Goal: Information Seeking & Learning: Learn about a topic

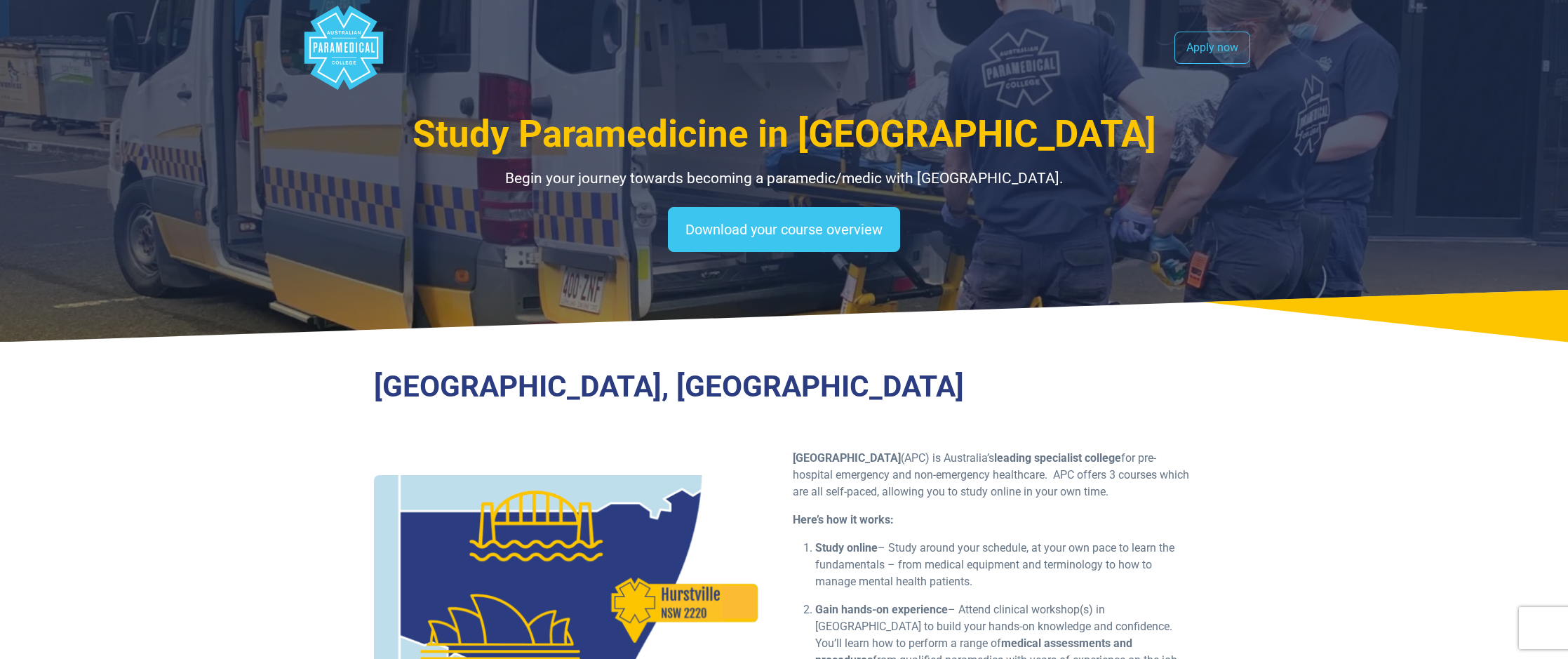
select select "**********"
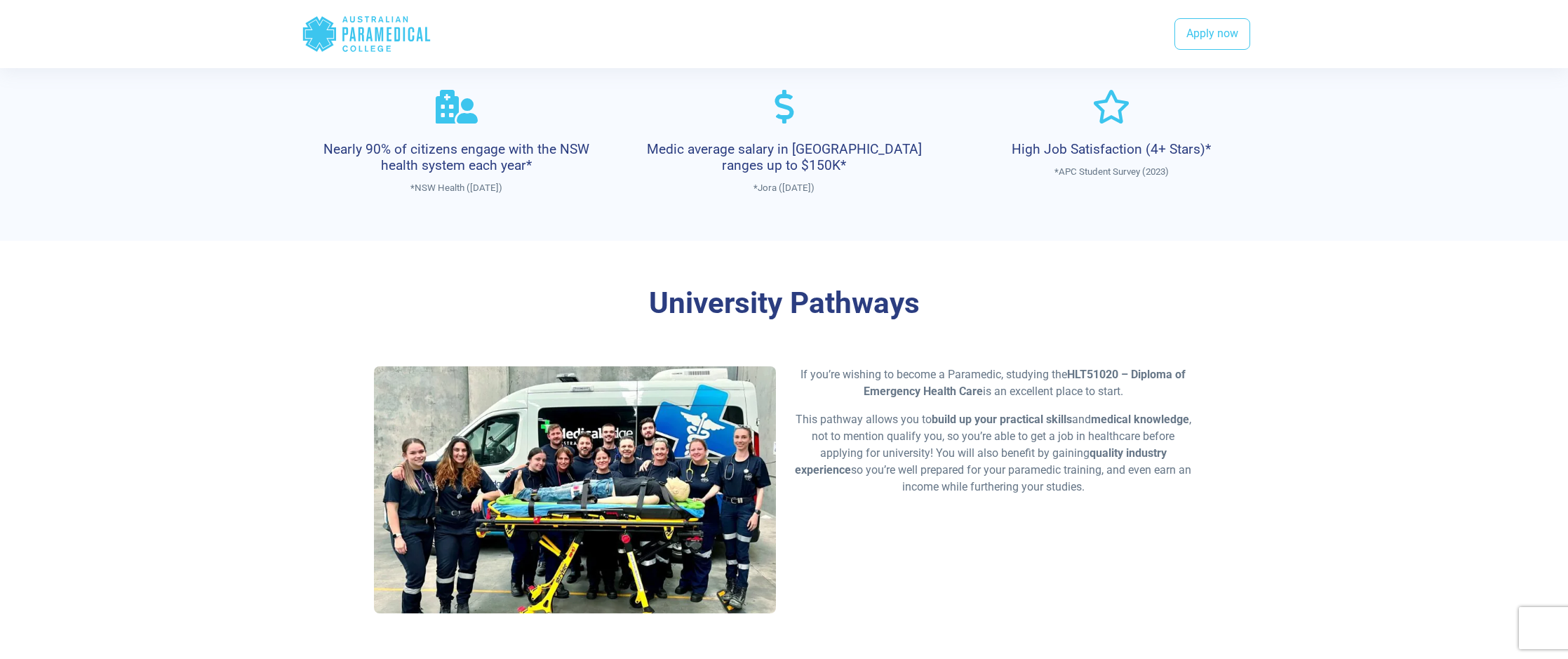
scroll to position [908, 0]
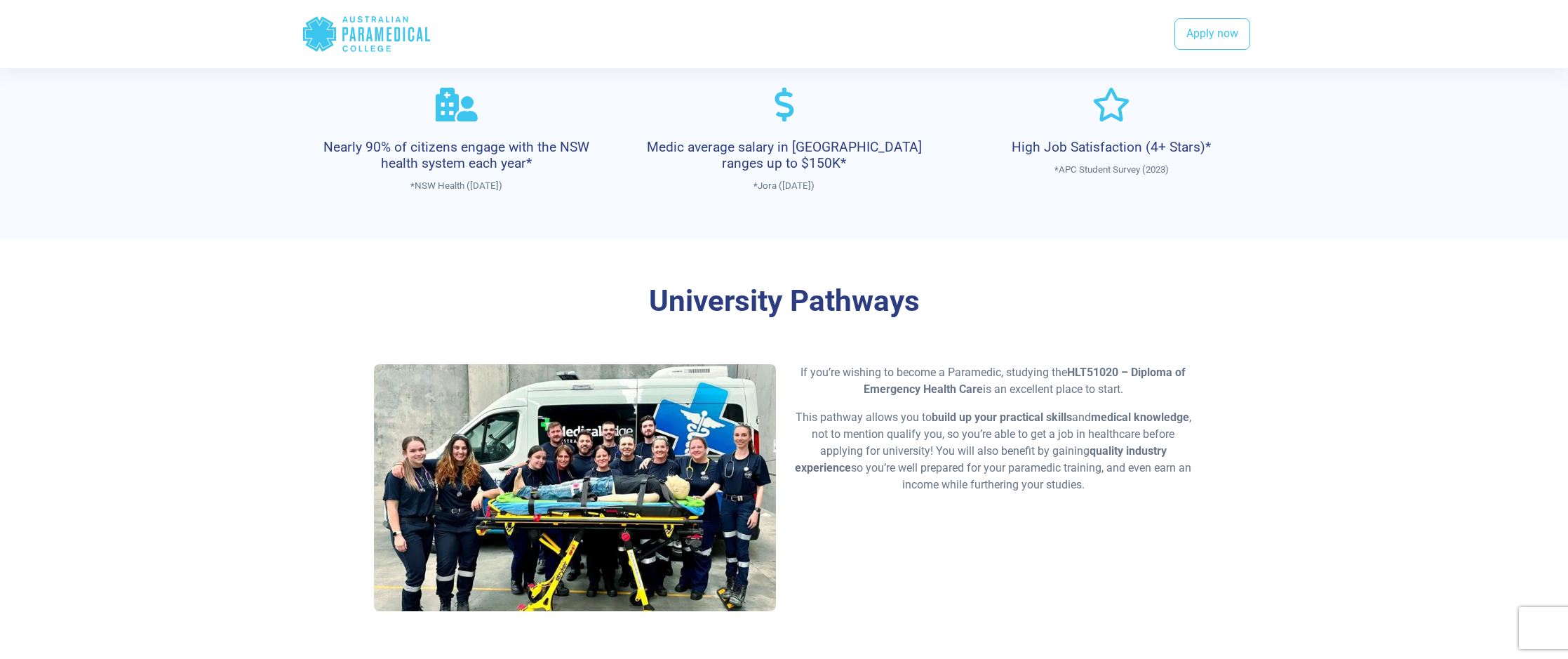
click at [1191, 155] on h4 "High Job Satisfaction (4+ Stars)*" at bounding box center [1111, 147] width 288 height 16
drag, startPoint x: 1301, startPoint y: 189, endPoint x: 1311, endPoint y: 230, distance: 42.2
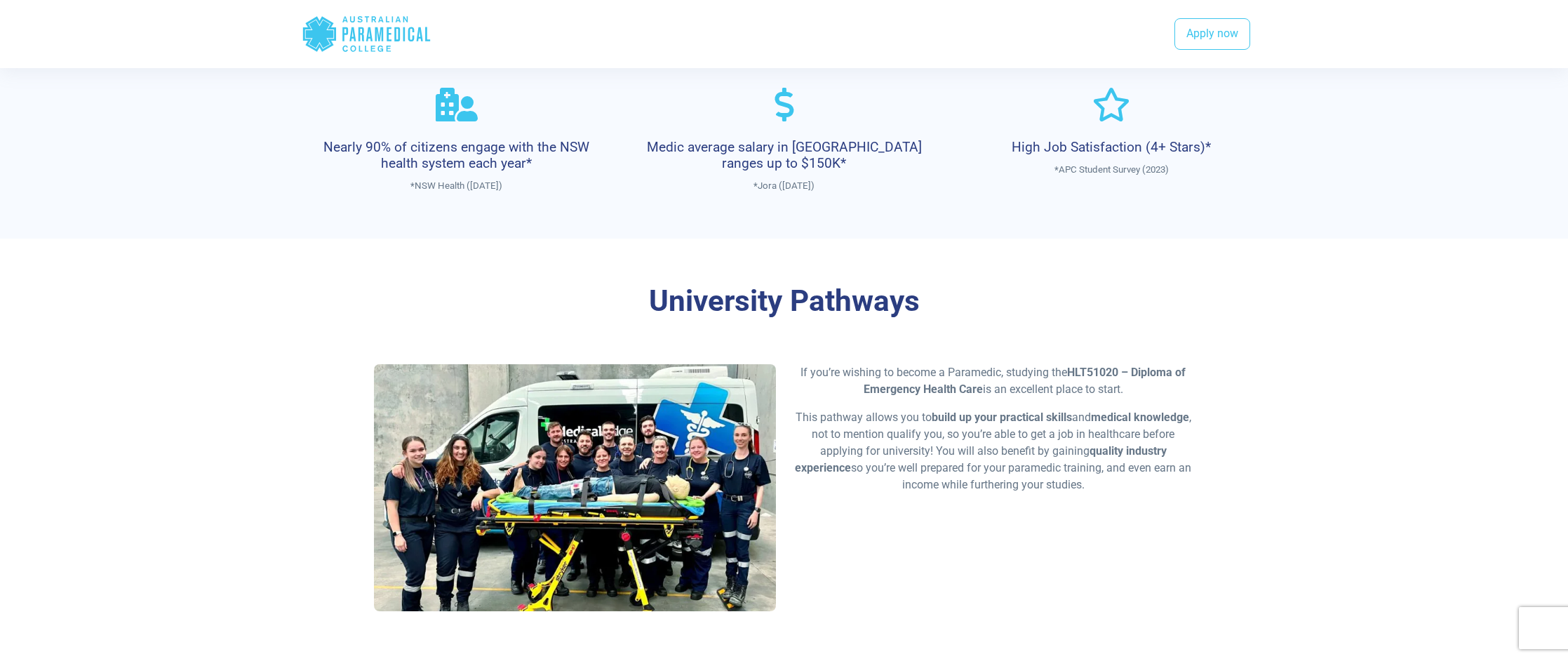
click at [1301, 189] on section "Career Pathways There are various job pathways available to qualified APC gradu…" at bounding box center [784, 67] width 1568 height 344
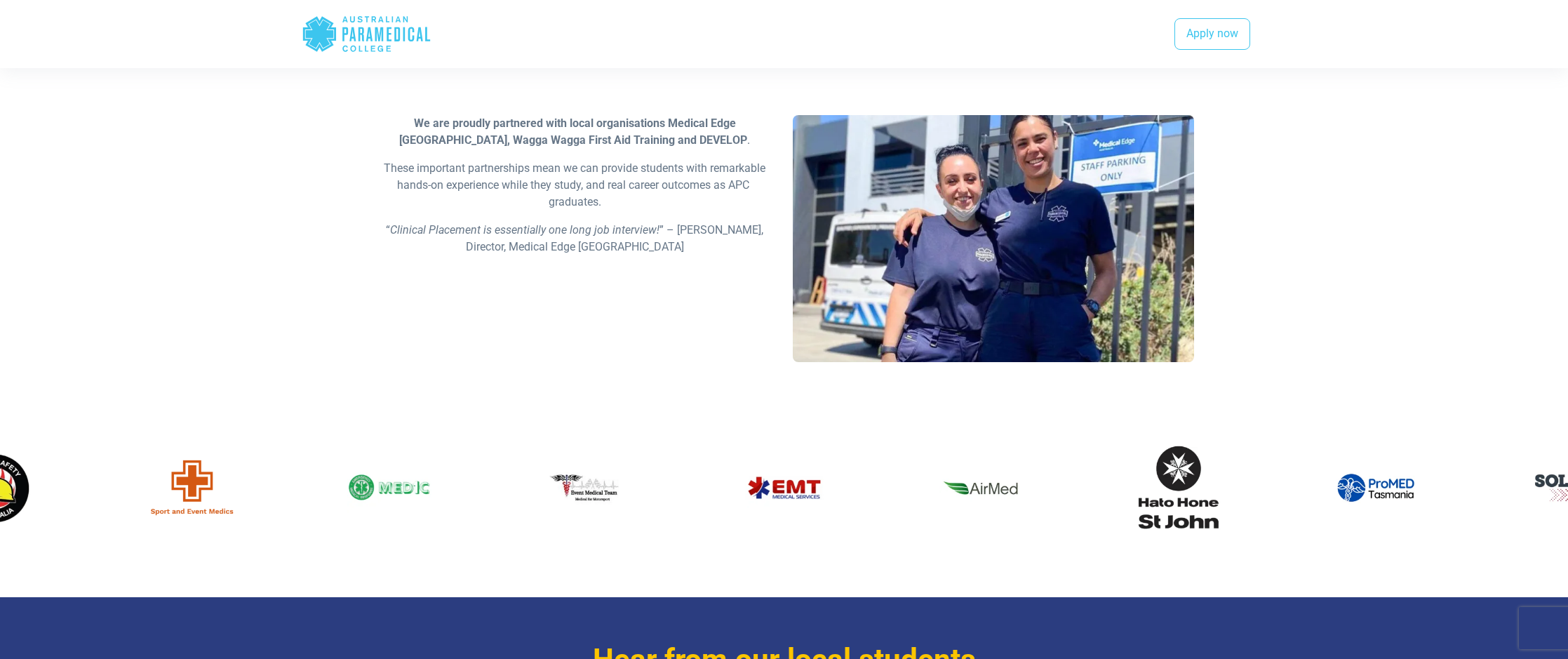
scroll to position [2199, 0]
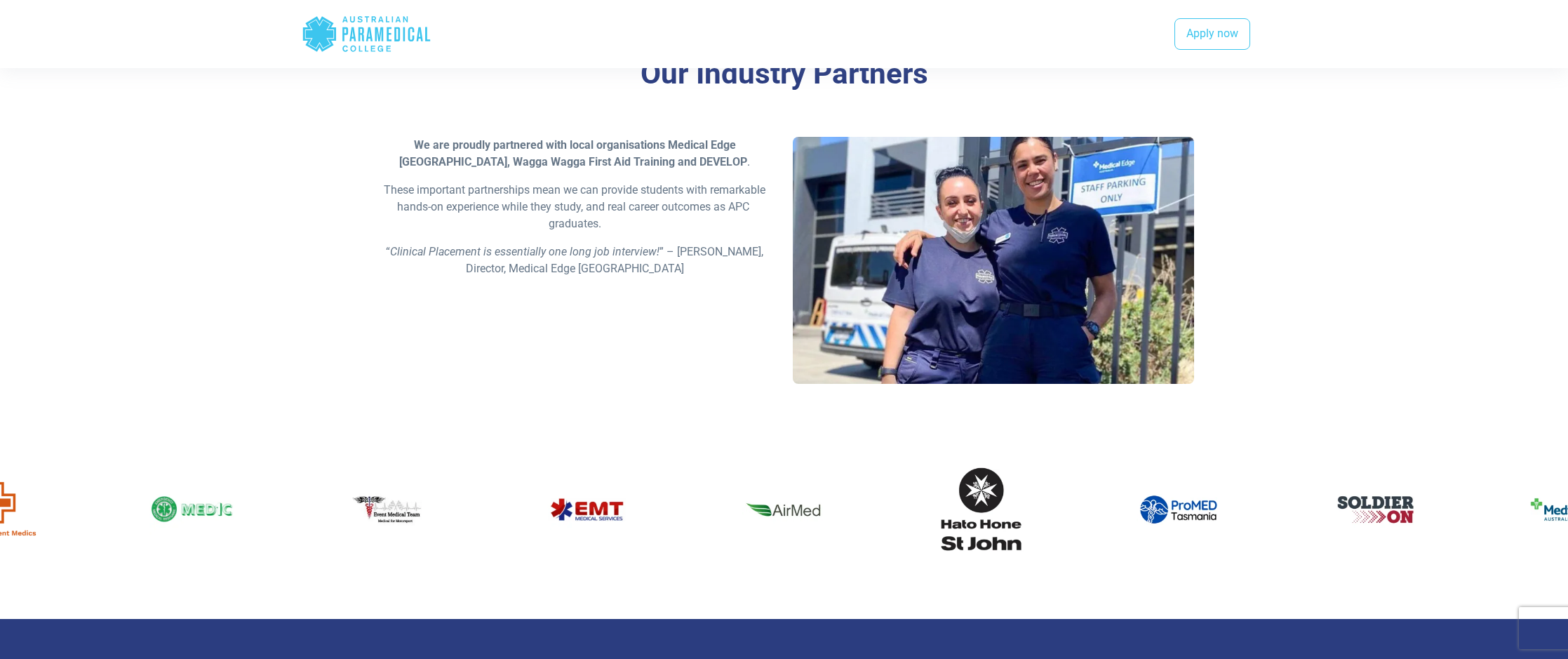
click at [689, 160] on strong "We are proudly partnered with local organisations Medical Edge [GEOGRAPHIC_DATA…" at bounding box center [568, 153] width 337 height 31
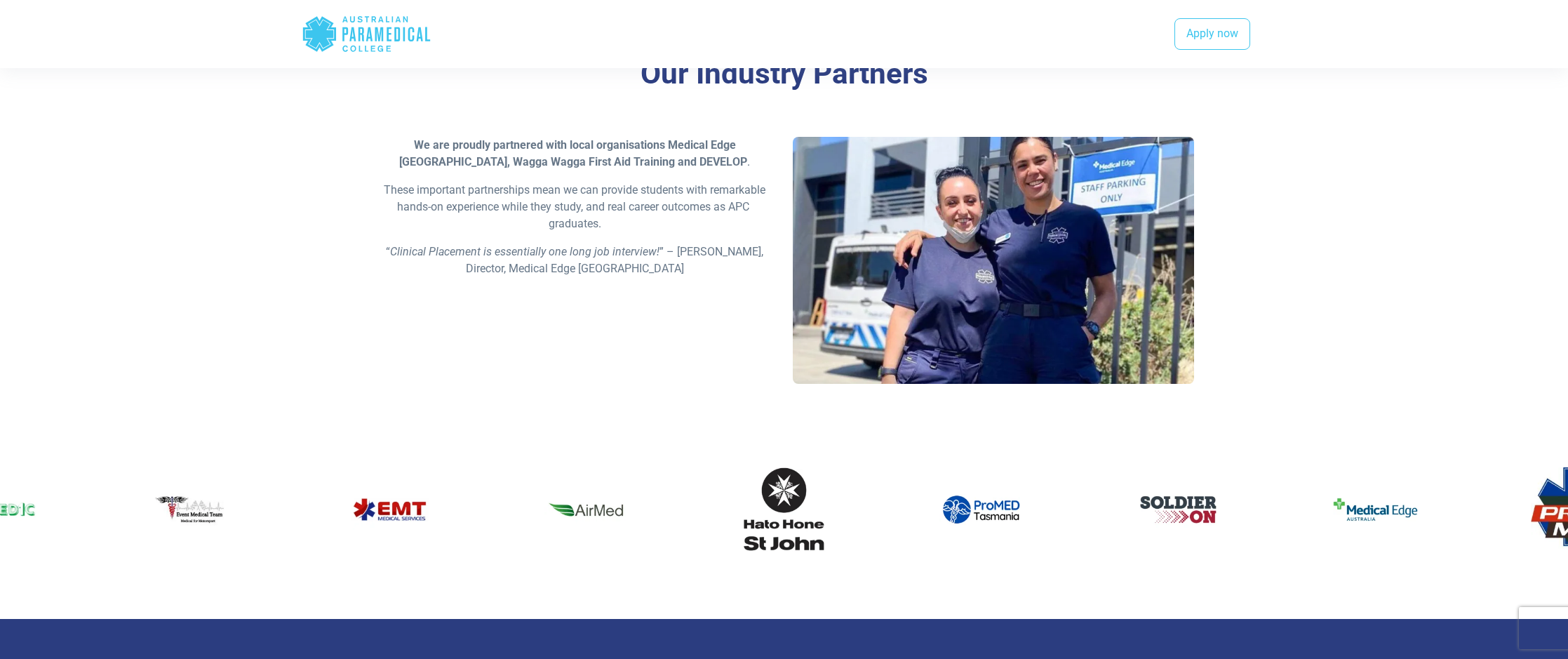
click at [586, 170] on p "We are proudly partnered with local organisations Medical Edge [GEOGRAPHIC_DATA…" at bounding box center [575, 153] width 402 height 34
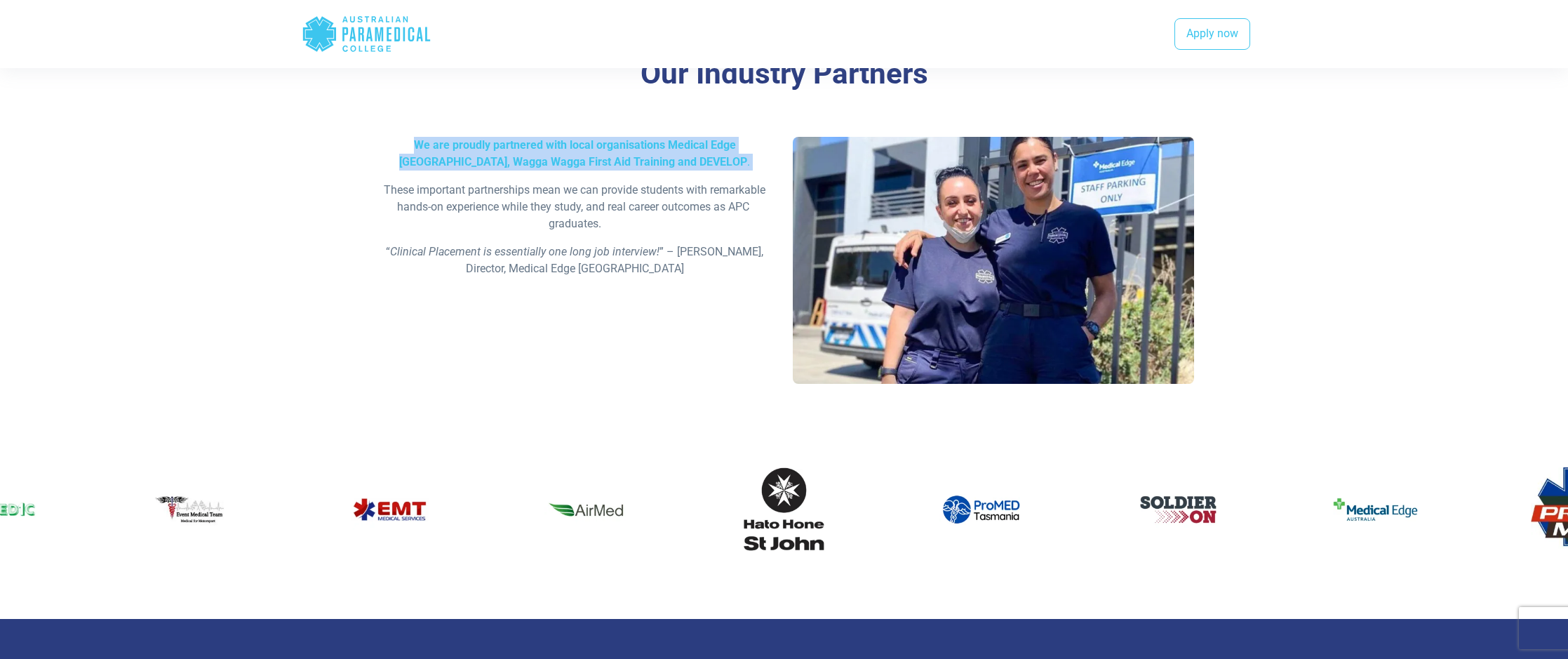
click at [586, 170] on p "We are proudly partnered with local organisations Medical Edge [GEOGRAPHIC_DATA…" at bounding box center [575, 153] width 402 height 34
click at [699, 169] on b "DEVELOP" at bounding box center [723, 161] width 47 height 14
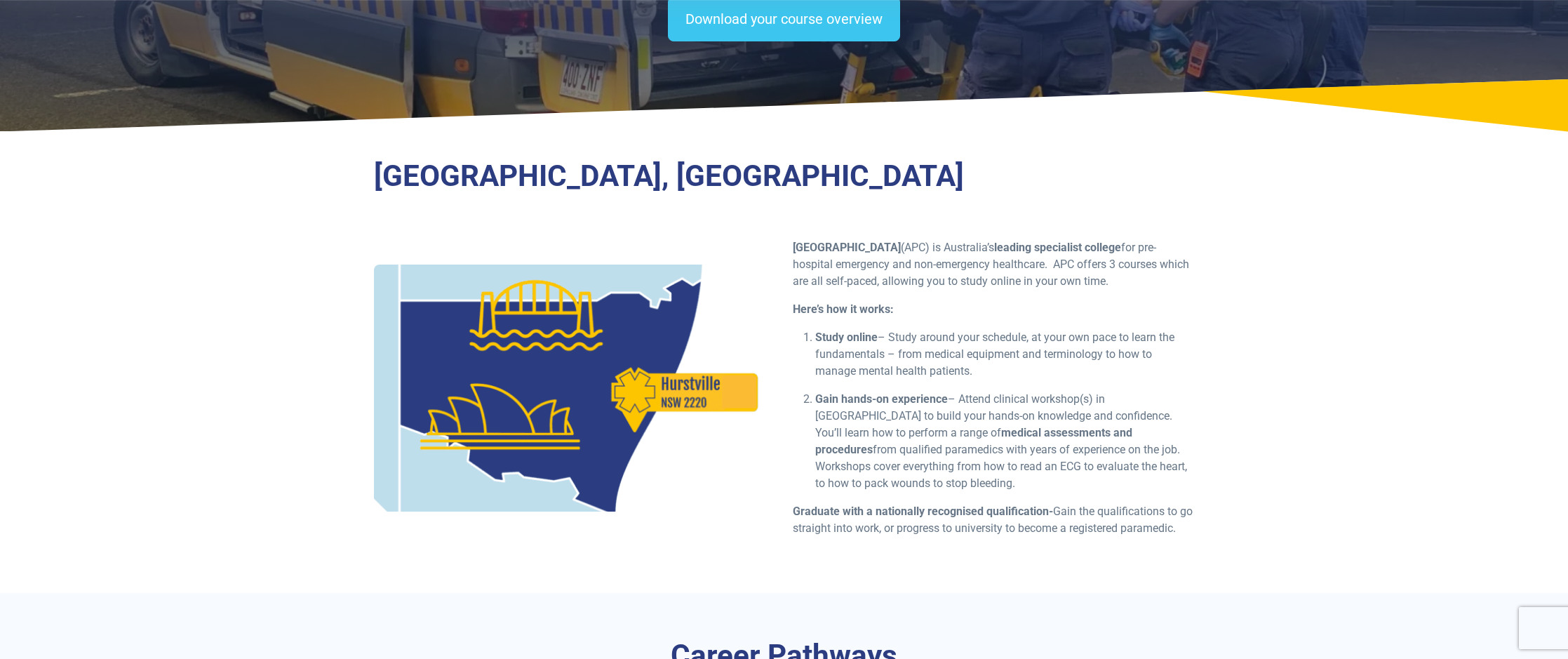
scroll to position [219, 0]
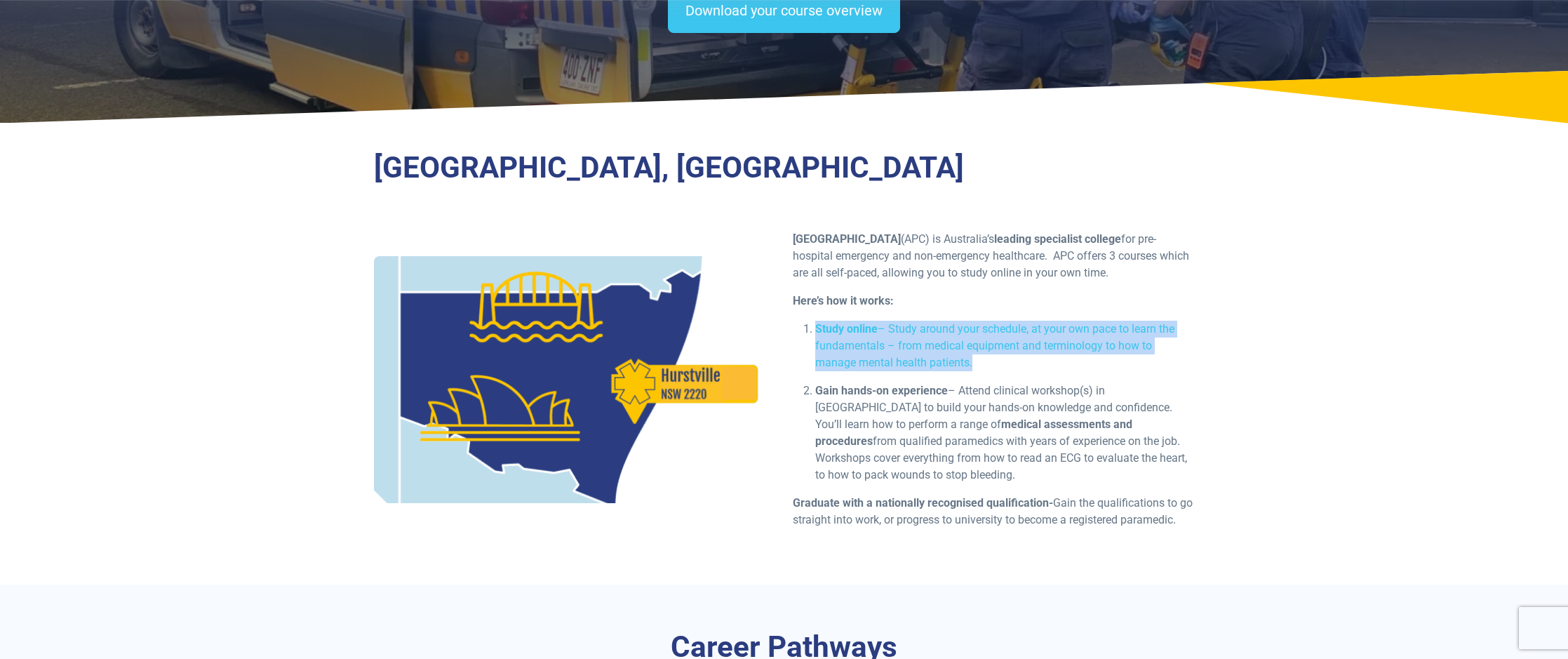
drag, startPoint x: 1034, startPoint y: 332, endPoint x: 1000, endPoint y: 368, distance: 49.5
click at [994, 369] on li "Study online – Study around your schedule, at your own pace to learn the fundam…" at bounding box center [1005, 345] width 380 height 51
click at [1013, 363] on li "Study online – Study around your schedule, at your own pace to learn the fundam…" at bounding box center [1005, 345] width 380 height 51
